Goal: Task Accomplishment & Management: Use online tool/utility

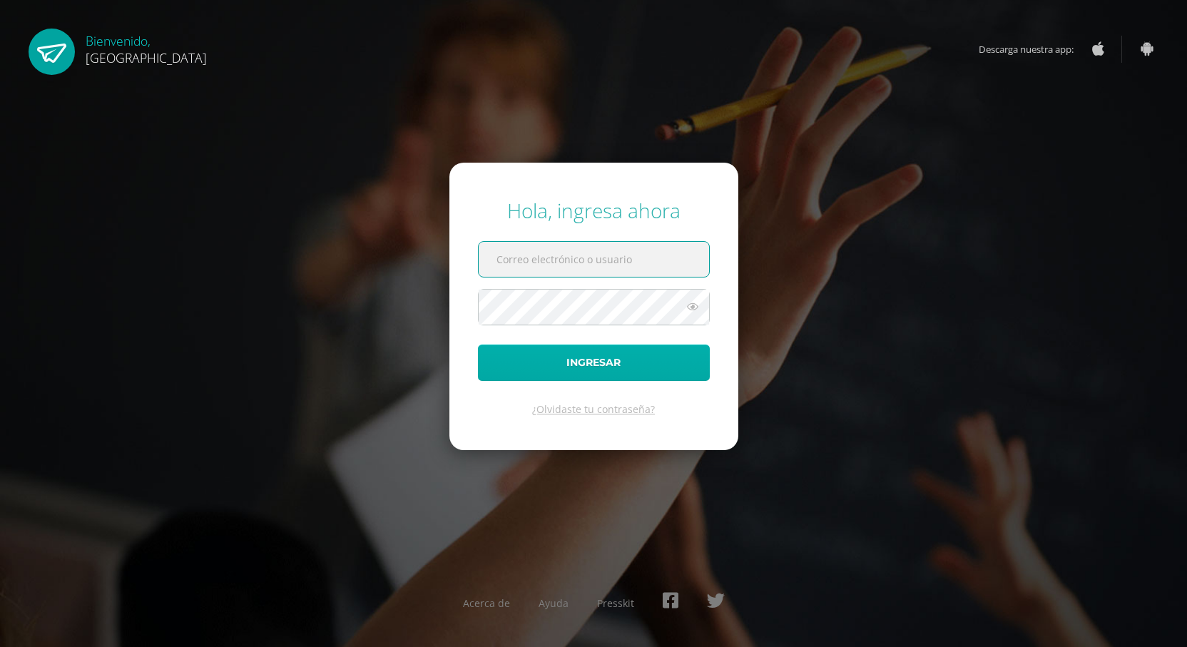
type input "2023589@colegiobelga.edu.gt"
click at [526, 358] on button "Ingresar" at bounding box center [594, 363] width 232 height 36
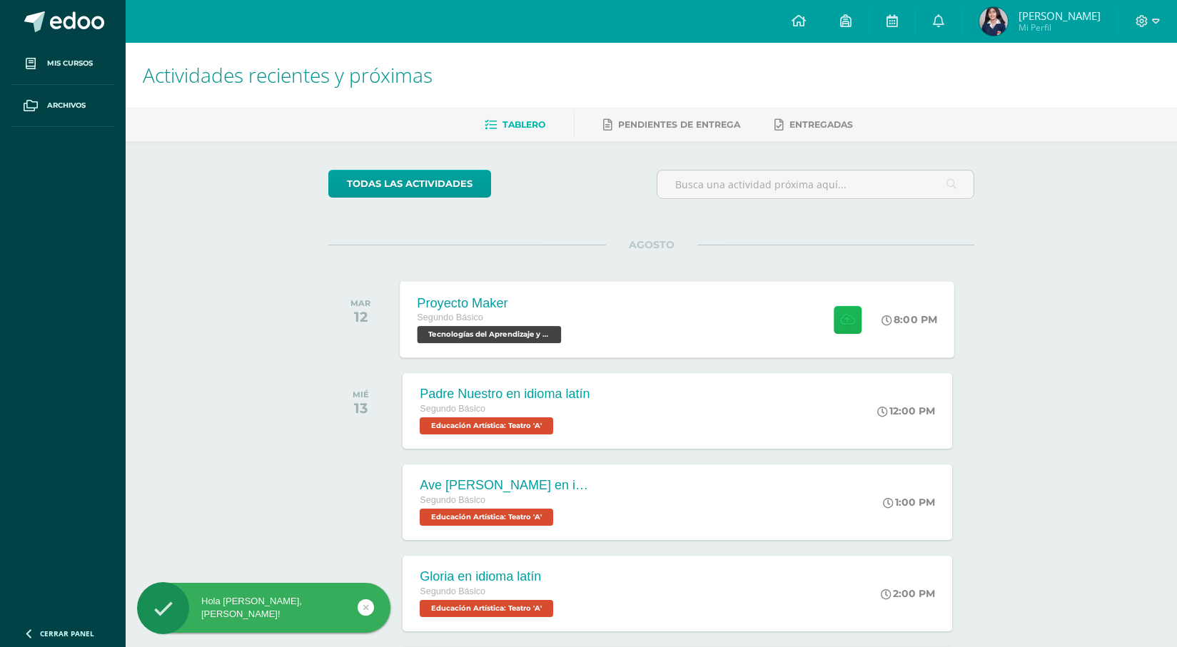
click at [854, 315] on button at bounding box center [848, 319] width 28 height 28
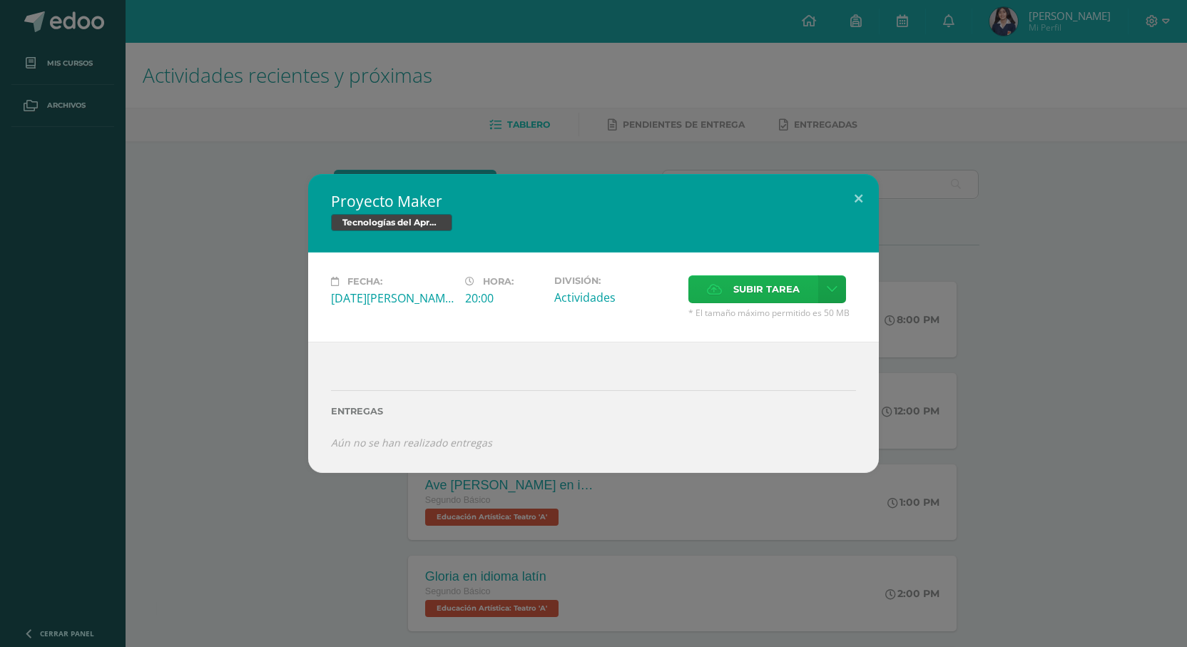
click at [765, 288] on span "Subir tarea" at bounding box center [767, 289] width 66 height 26
click at [0, 0] on input "Subir tarea" at bounding box center [0, 0] width 0 height 0
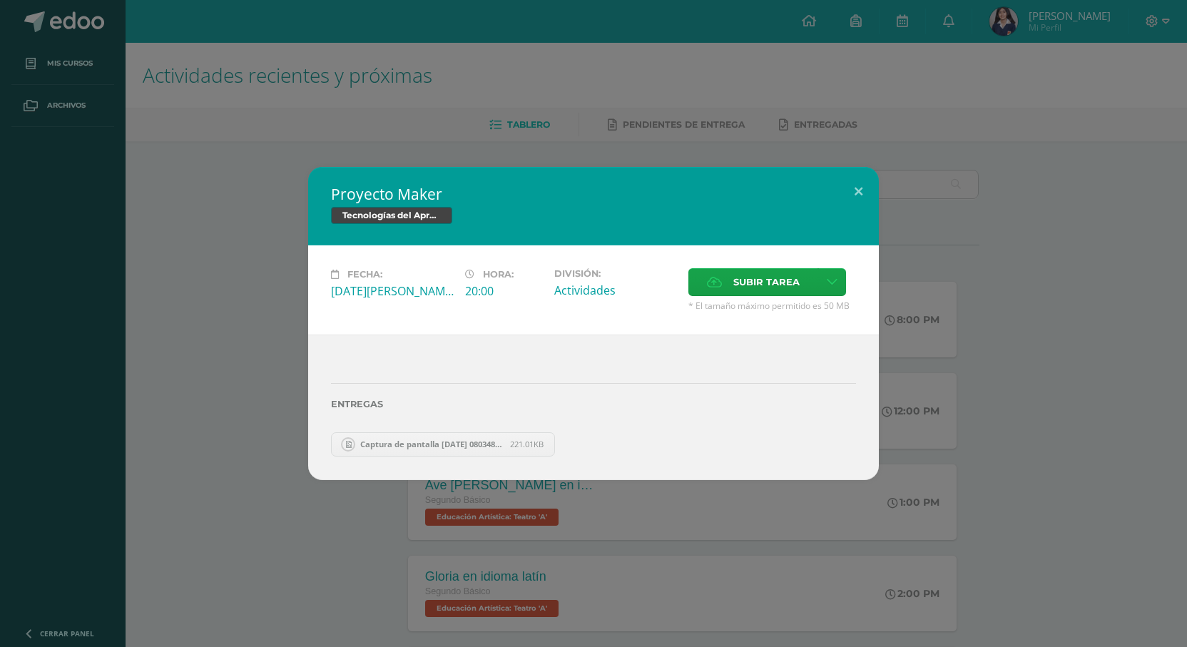
click at [177, 72] on div "Proyecto Maker Tecnologías del Aprendizaje y la Comunicación Fecha: [DATE][PERS…" at bounding box center [593, 323] width 1187 height 647
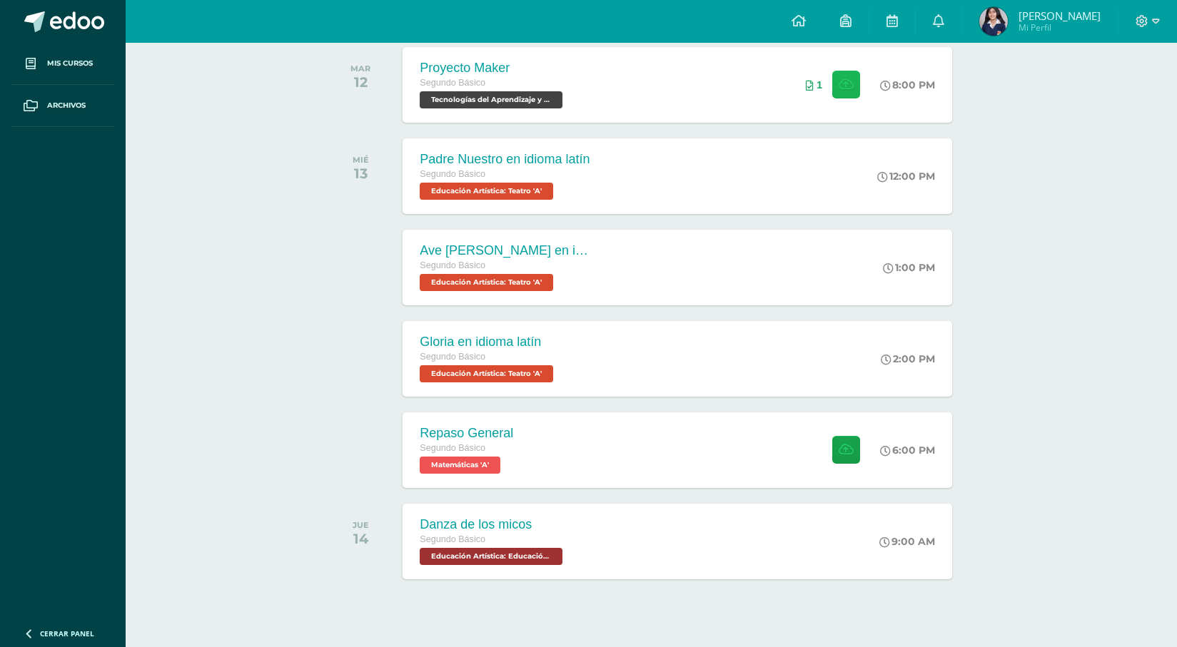
scroll to position [257, 0]
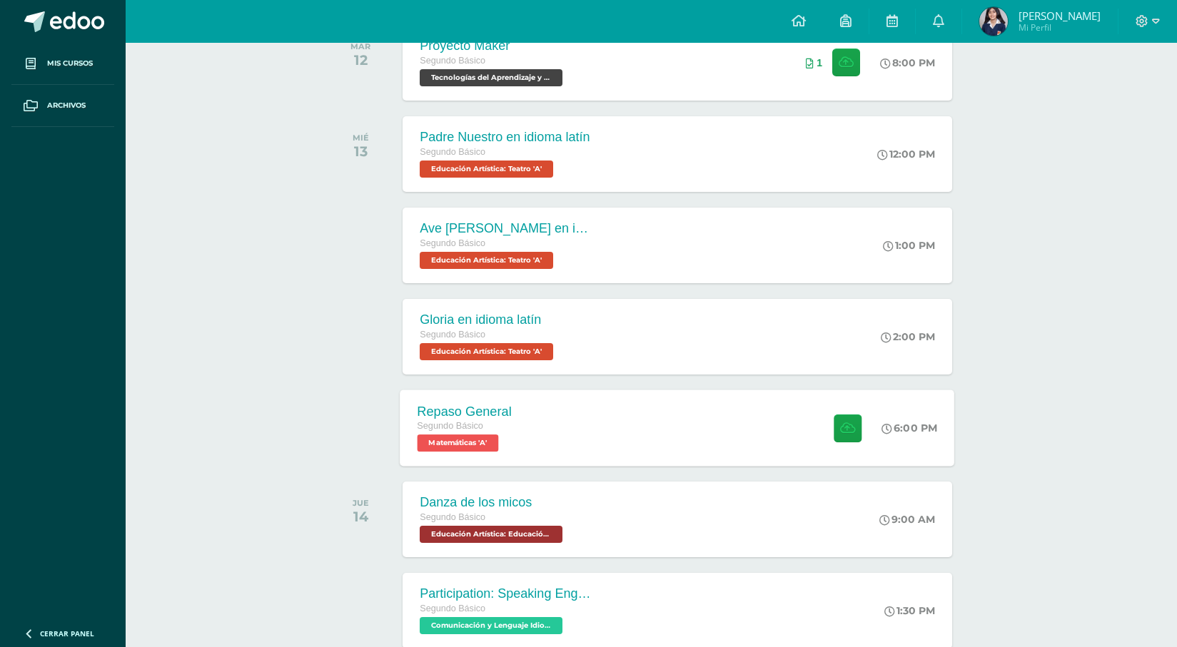
click at [694, 437] on div "Repaso General Segundo Básico Matemáticas 'A' 6:00 PM Repaso General Matemáticas" at bounding box center [677, 428] width 554 height 76
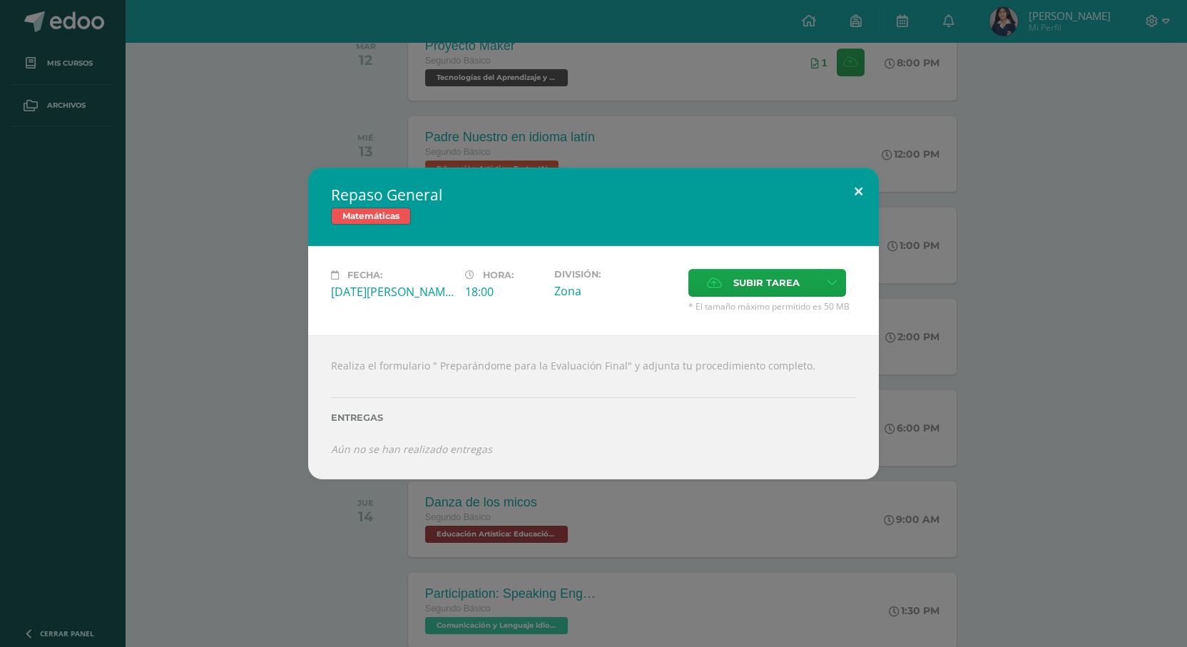
click at [863, 198] on button at bounding box center [859, 192] width 41 height 49
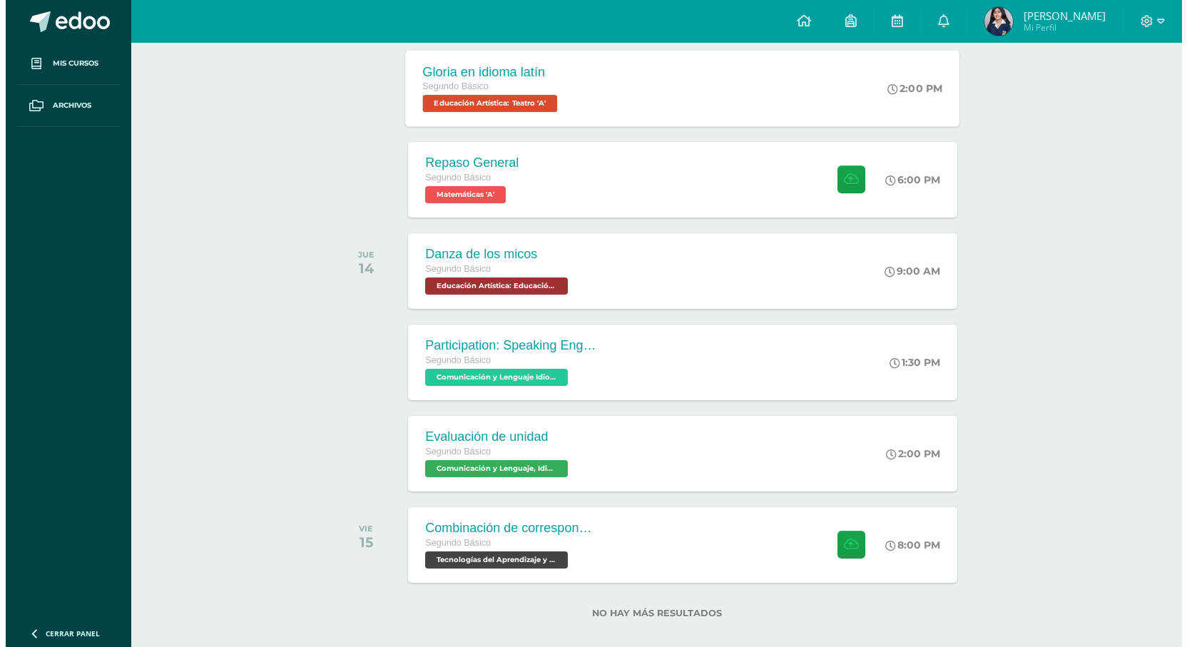
scroll to position [522, 0]
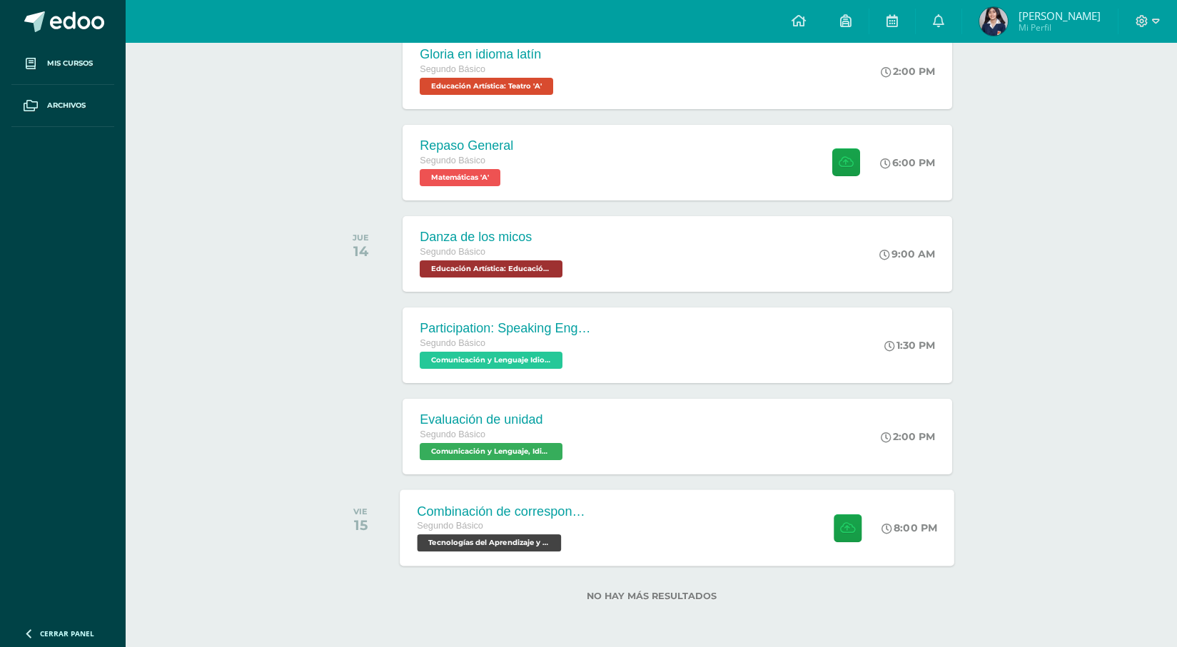
click at [693, 534] on div "Combinación de correspondencia Segundo Básico Tecnologías del Aprendizaje y la …" at bounding box center [677, 528] width 554 height 76
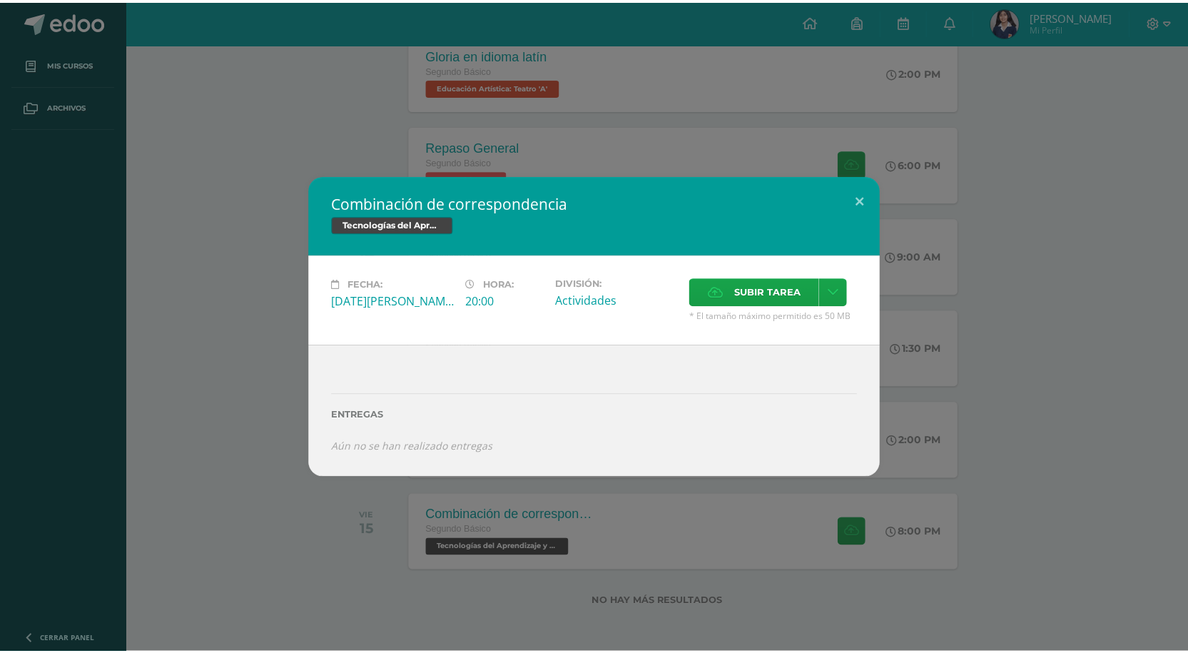
scroll to position [517, 0]
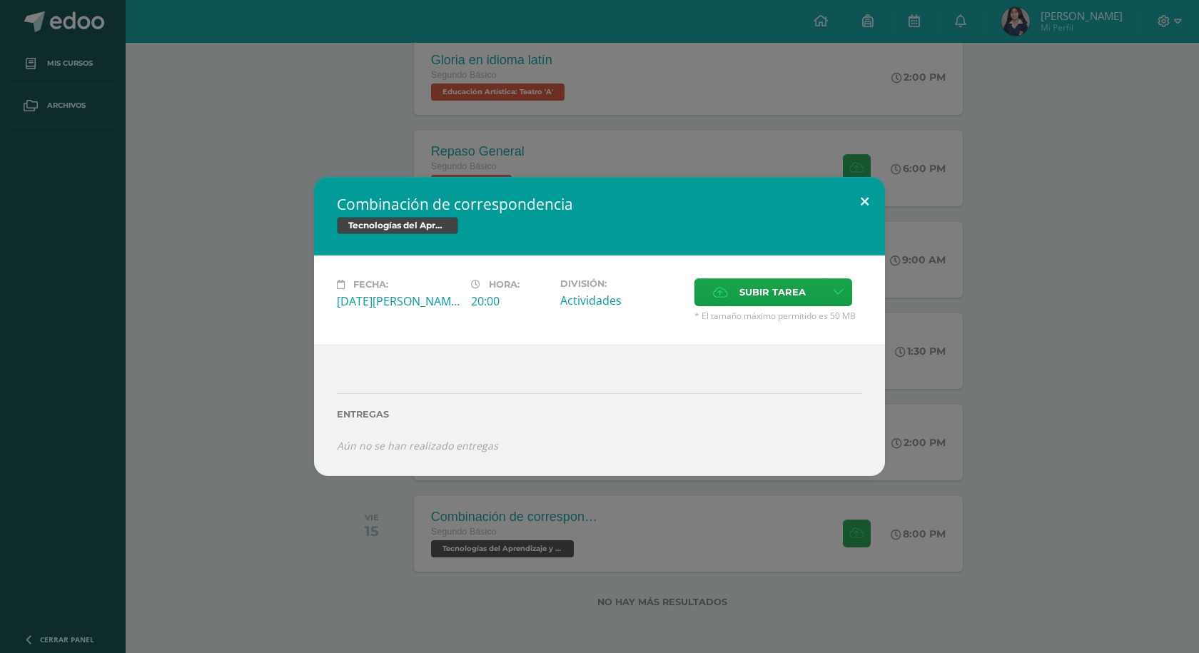
click at [862, 191] on button at bounding box center [864, 201] width 41 height 49
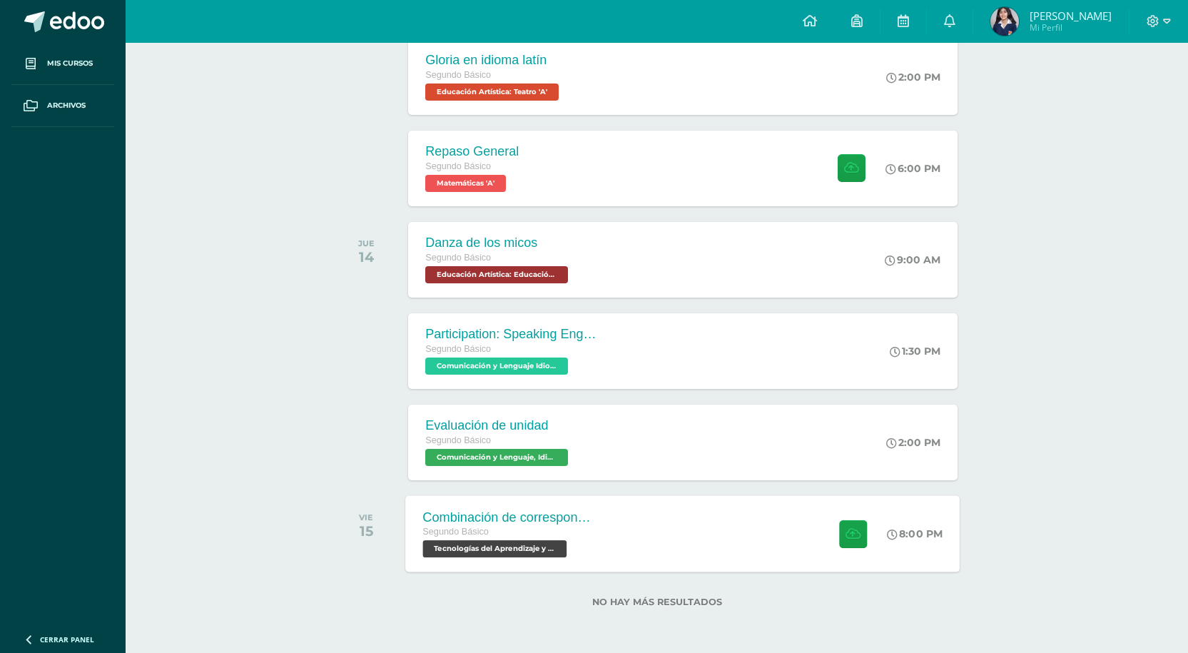
click at [722, 545] on div "Combinación de correspondencia Segundo Básico Tecnologías del Aprendizaje y la …" at bounding box center [683, 533] width 554 height 76
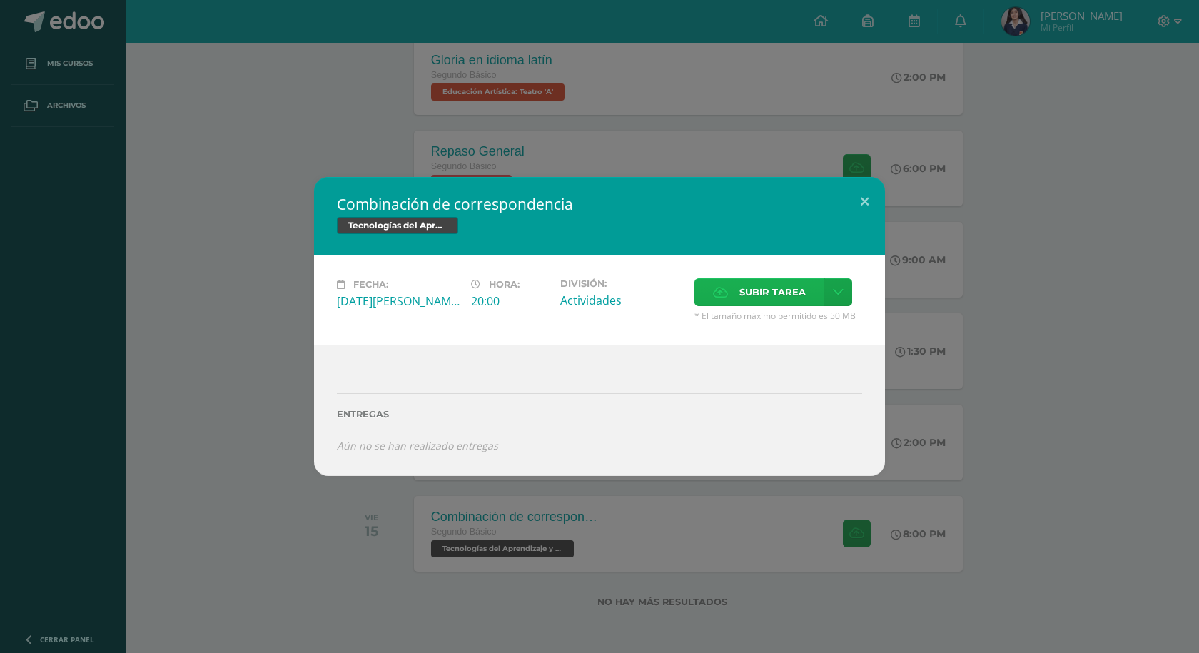
click at [771, 304] on span "Subir tarea" at bounding box center [772, 292] width 66 height 26
click at [0, 0] on input "Subir tarea" at bounding box center [0, 0] width 0 height 0
